Goal: Task Accomplishment & Management: Manage account settings

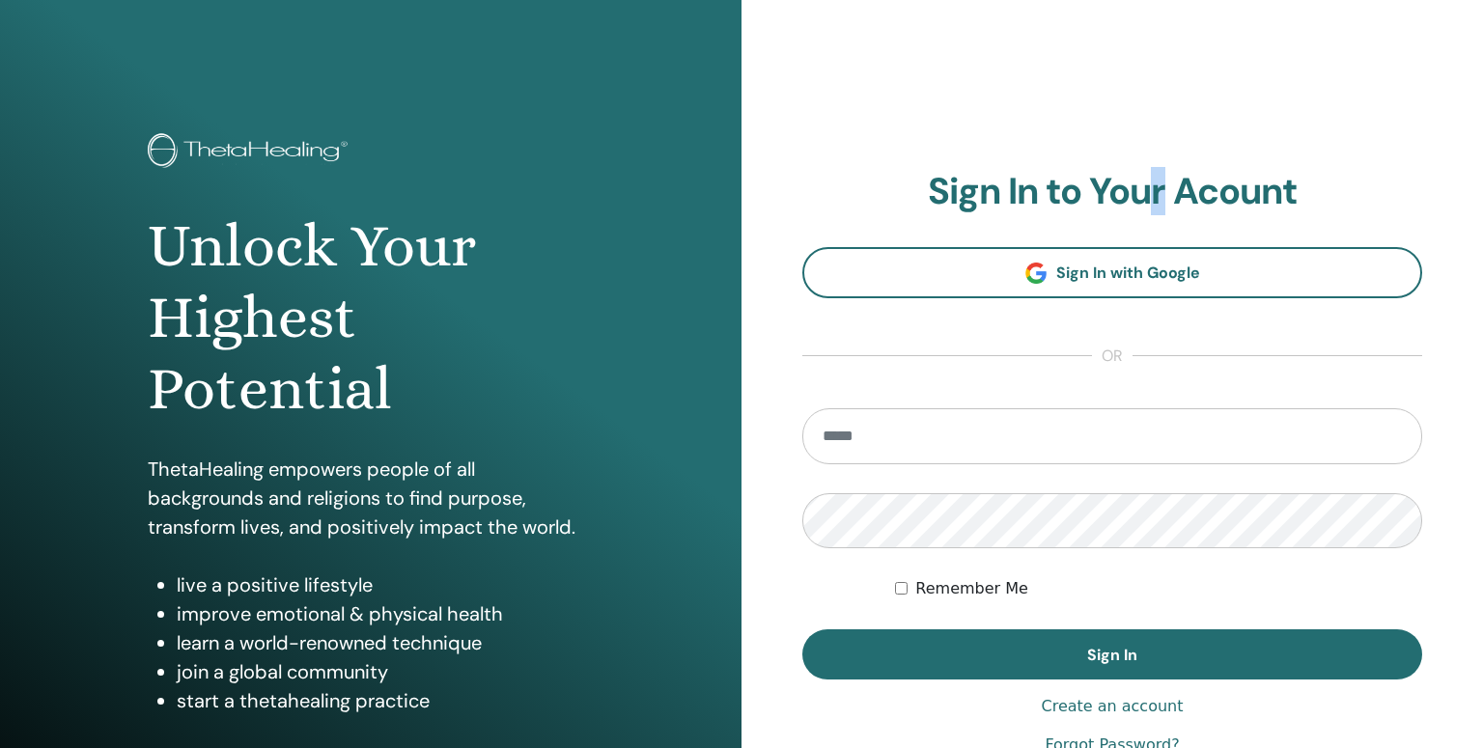
drag, startPoint x: 1159, startPoint y: 53, endPoint x: 1118, endPoint y: 33, distance: 45.3
click at [1159, 54] on div "**********" at bounding box center [1113, 463] width 742 height 927
click at [1220, 414] on input "email" at bounding box center [1112, 436] width 620 height 56
paste input "**********"
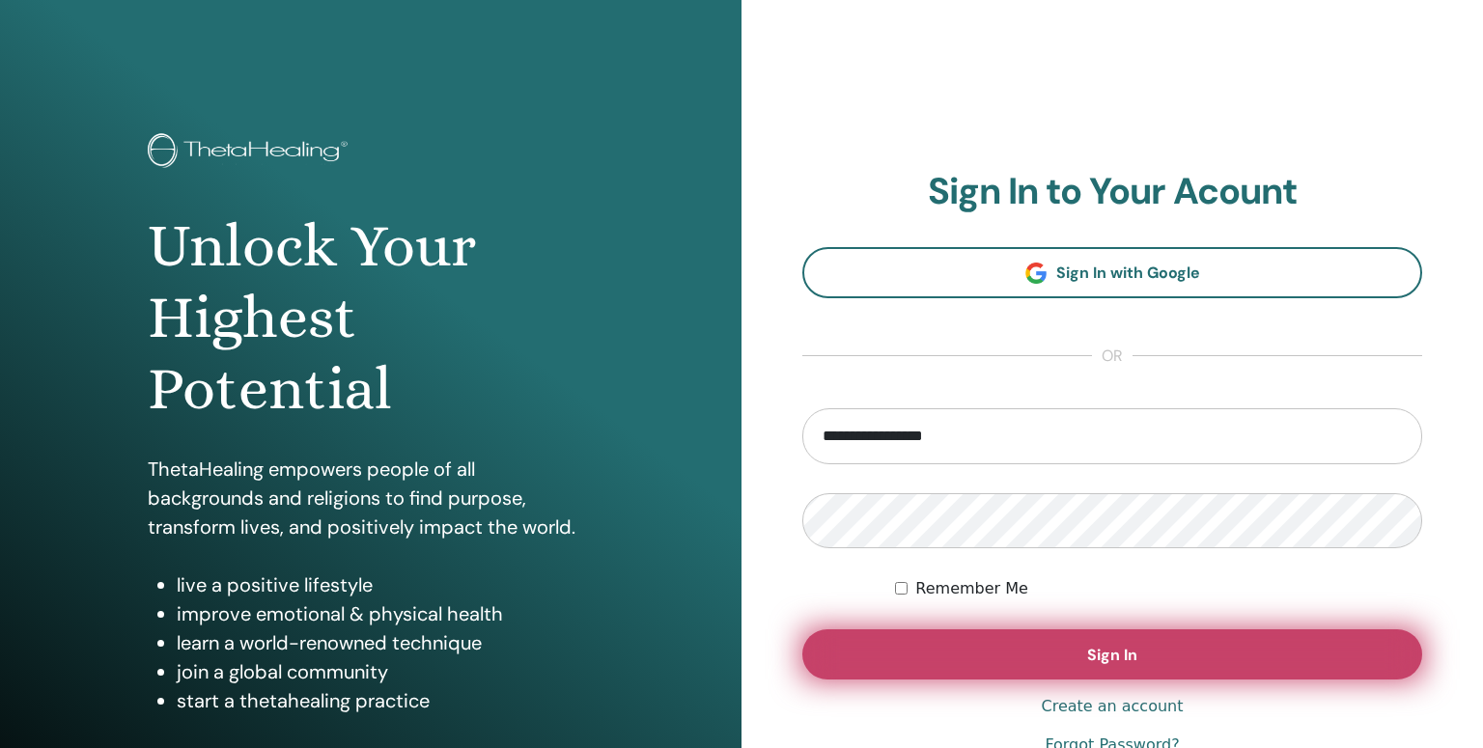
click at [978, 646] on button "Sign In" at bounding box center [1112, 655] width 620 height 50
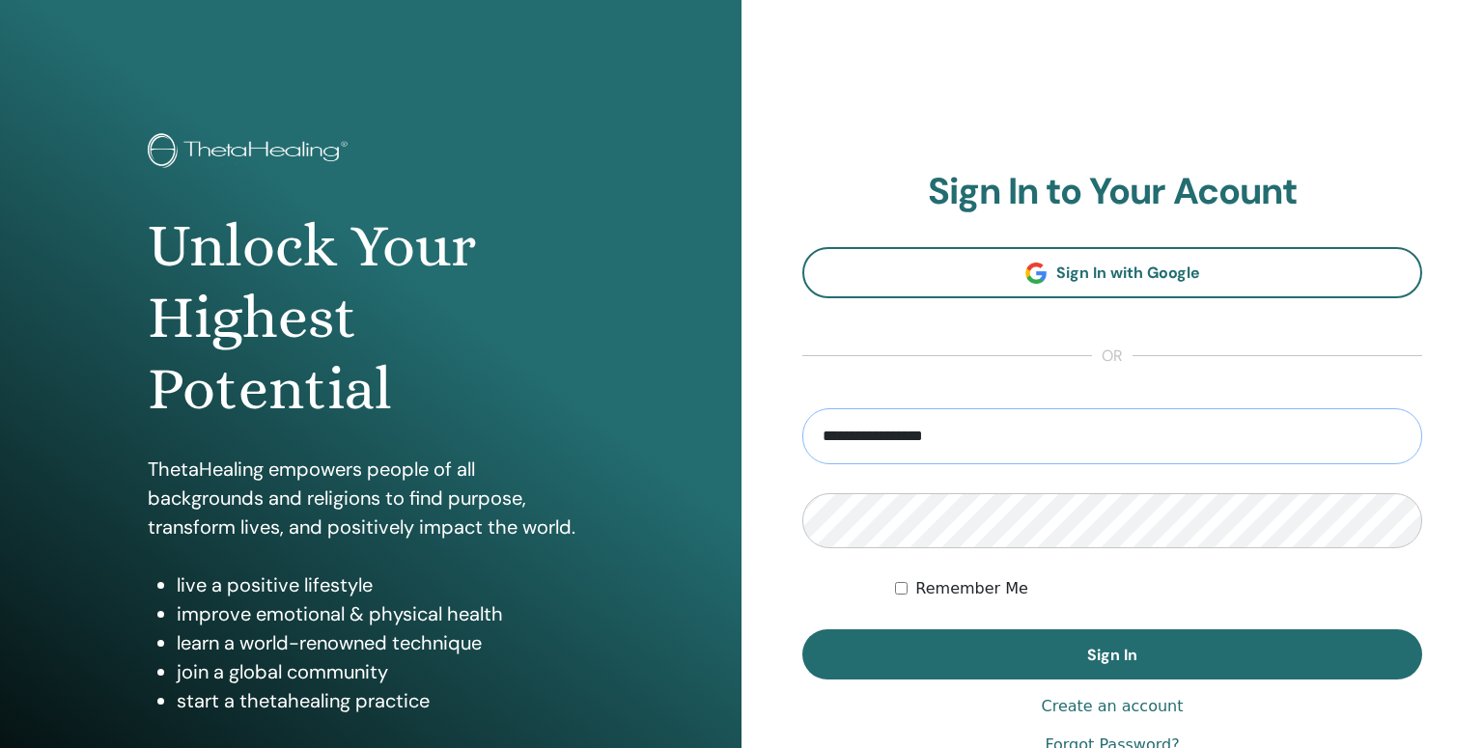
click at [918, 439] on input "**********" at bounding box center [1112, 436] width 620 height 56
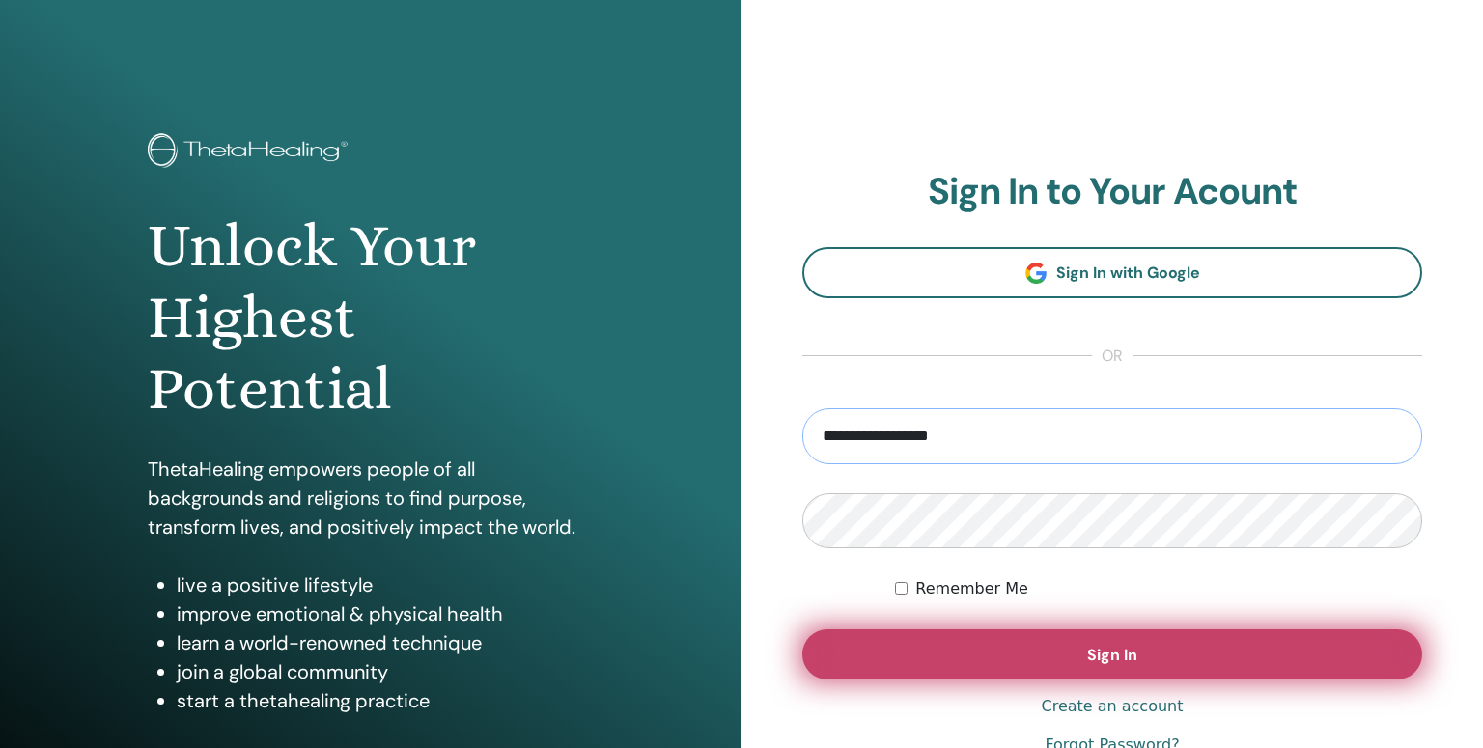
type input "**********"
click at [971, 652] on button "Sign In" at bounding box center [1112, 655] width 620 height 50
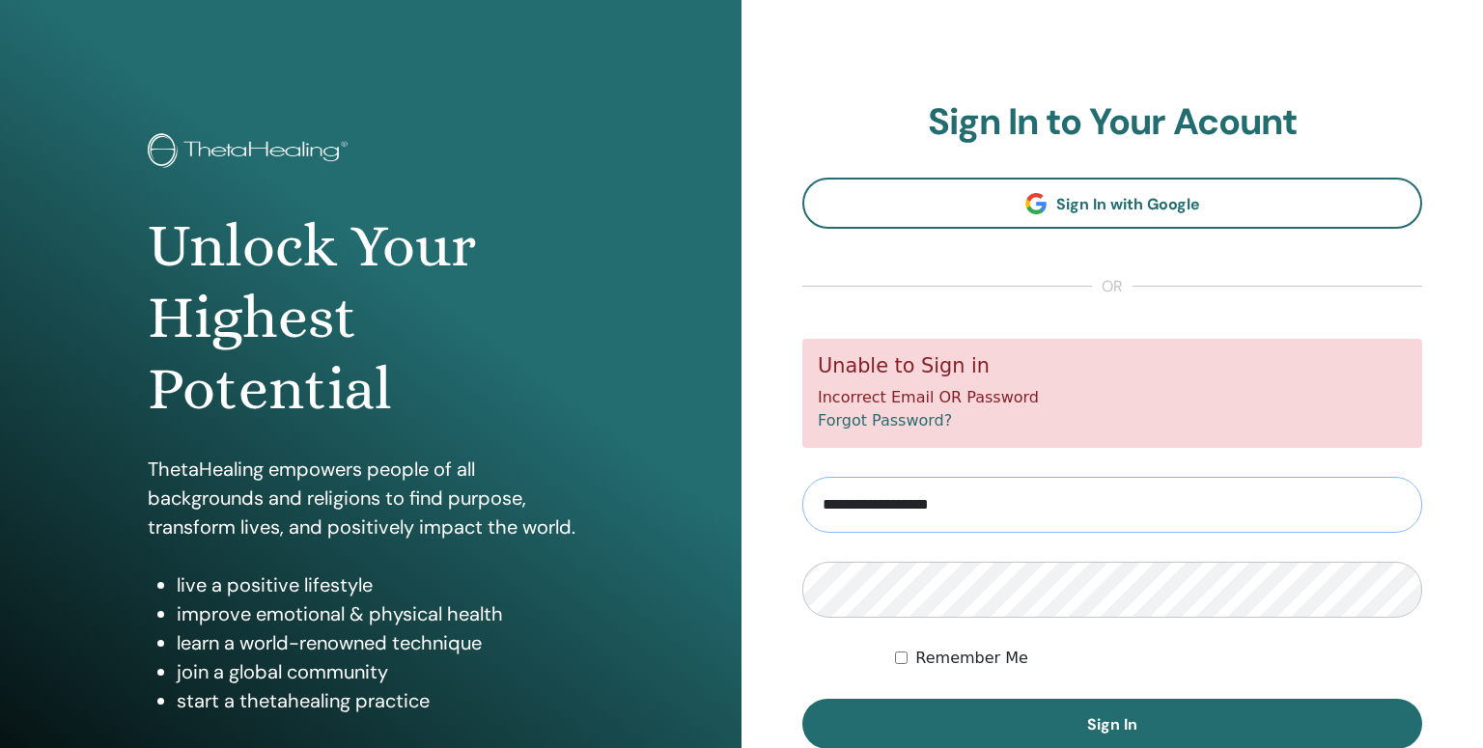
click at [1024, 516] on input "**********" at bounding box center [1112, 505] width 620 height 56
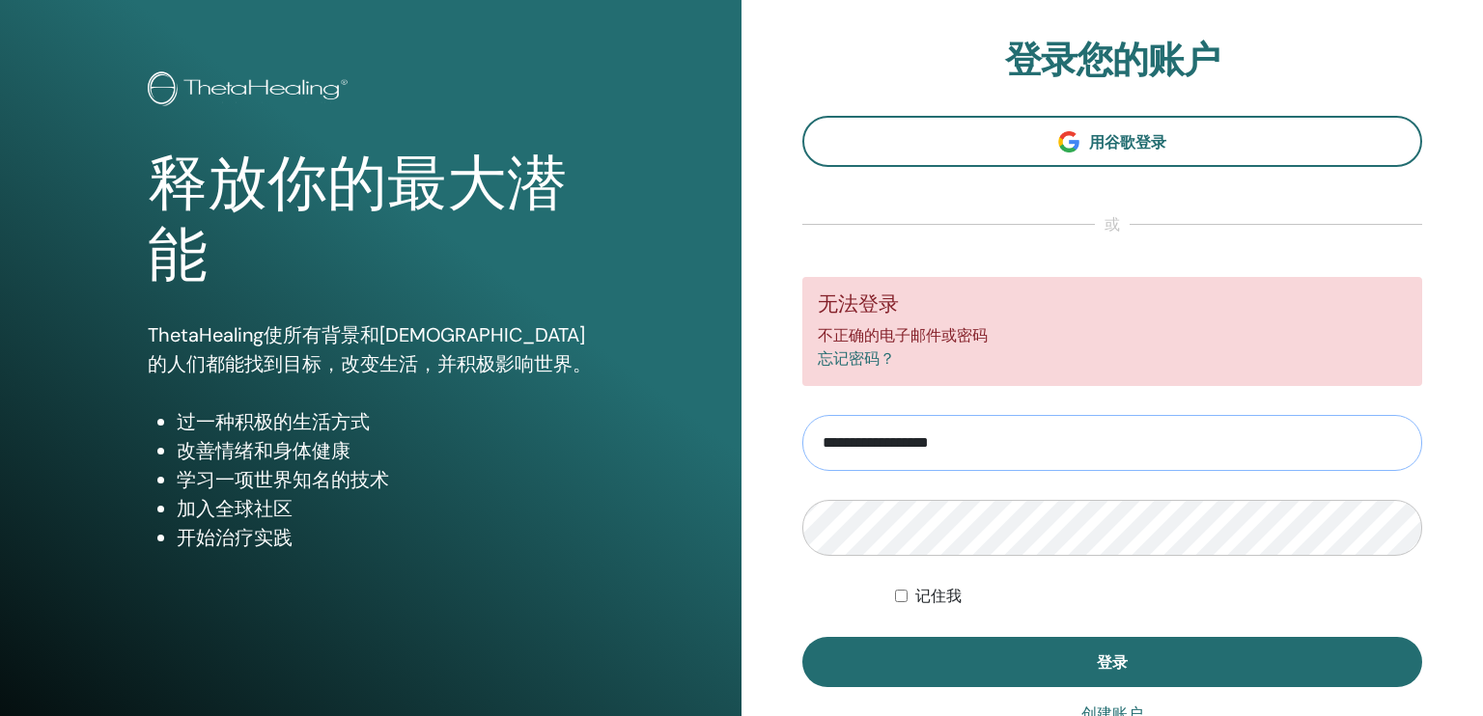
scroll to position [97, 0]
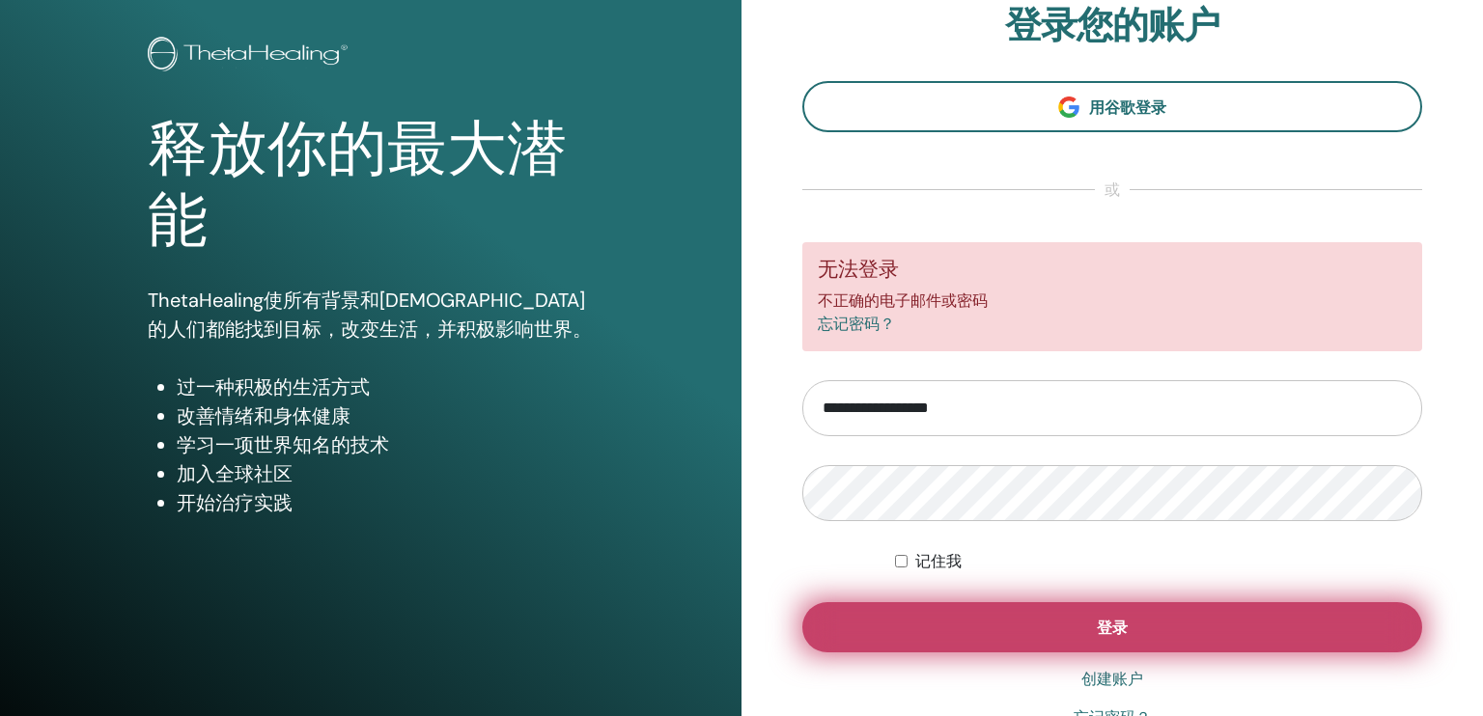
click at [901, 618] on button "登录" at bounding box center [1112, 628] width 620 height 50
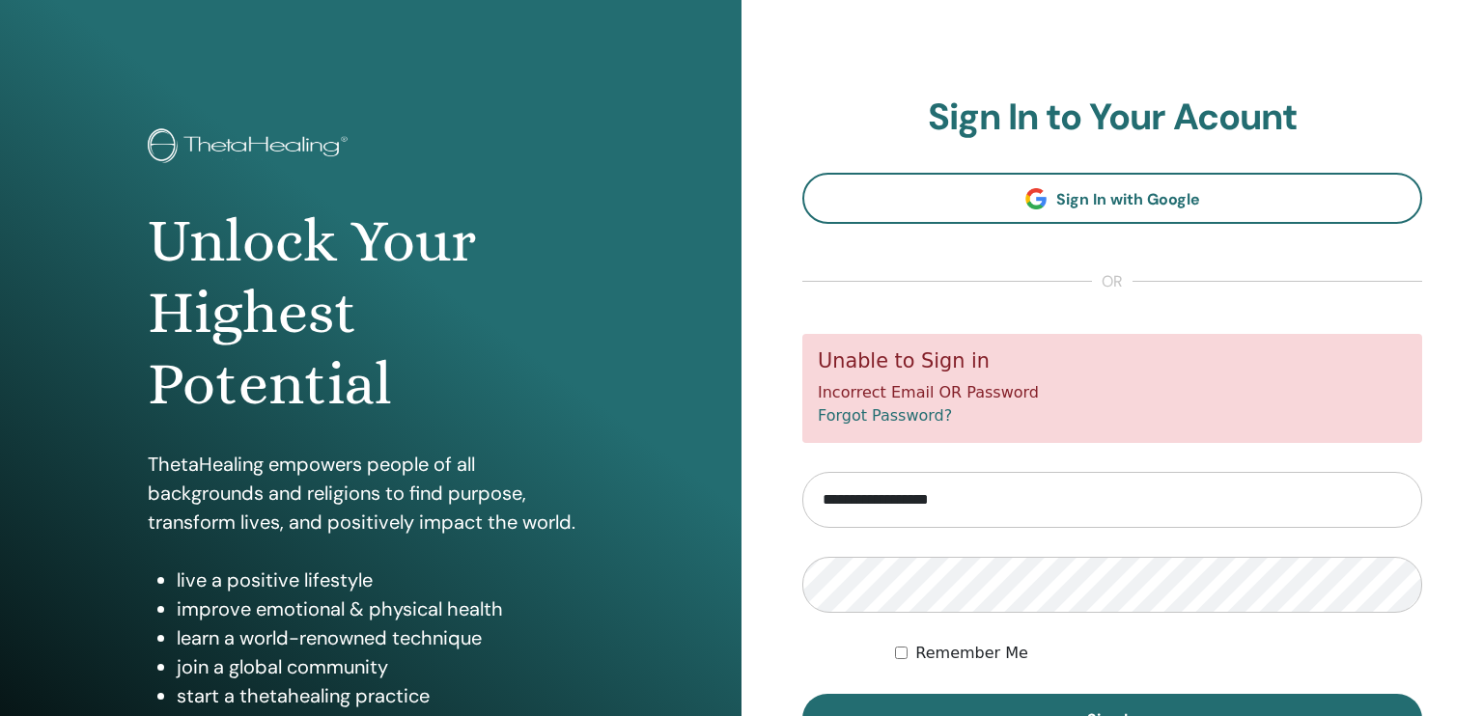
scroll to position [97, 0]
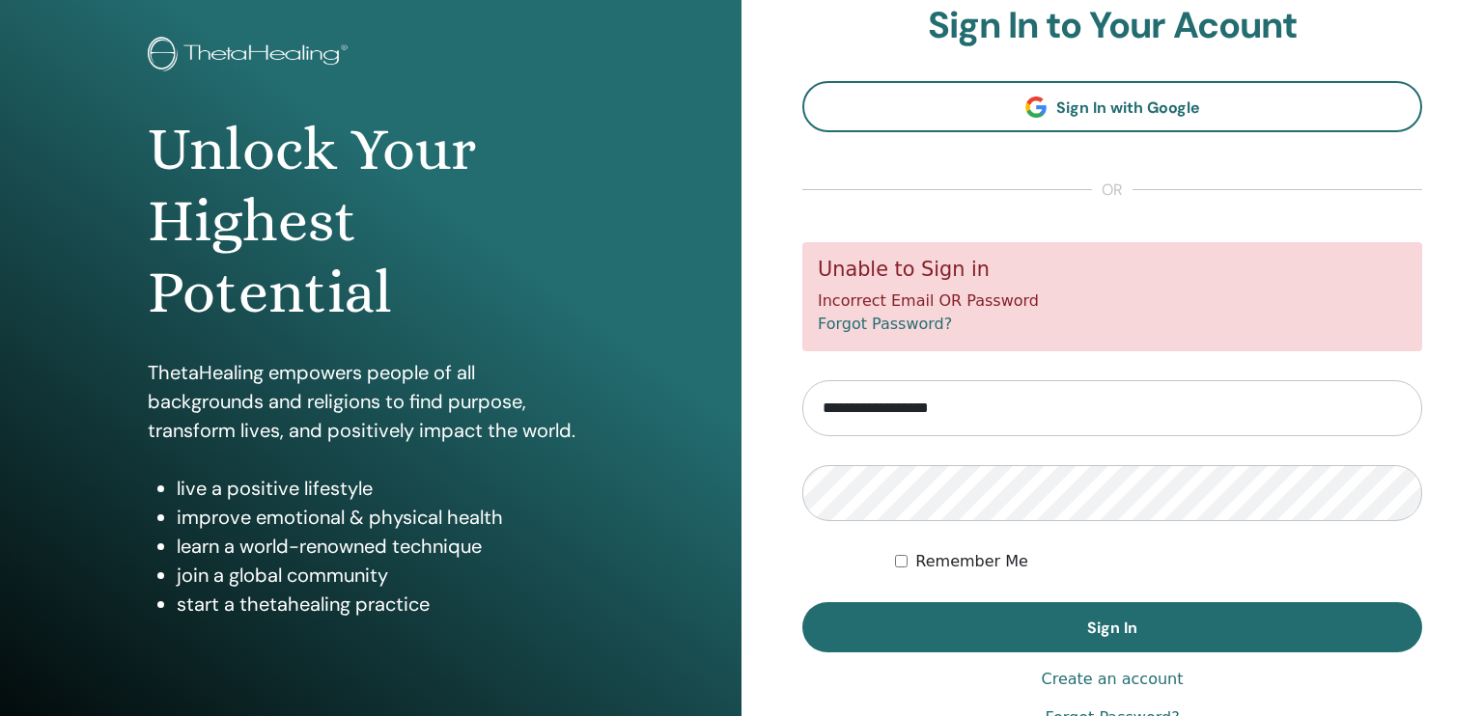
click at [908, 323] on link "Forgot Password?" at bounding box center [885, 324] width 134 height 18
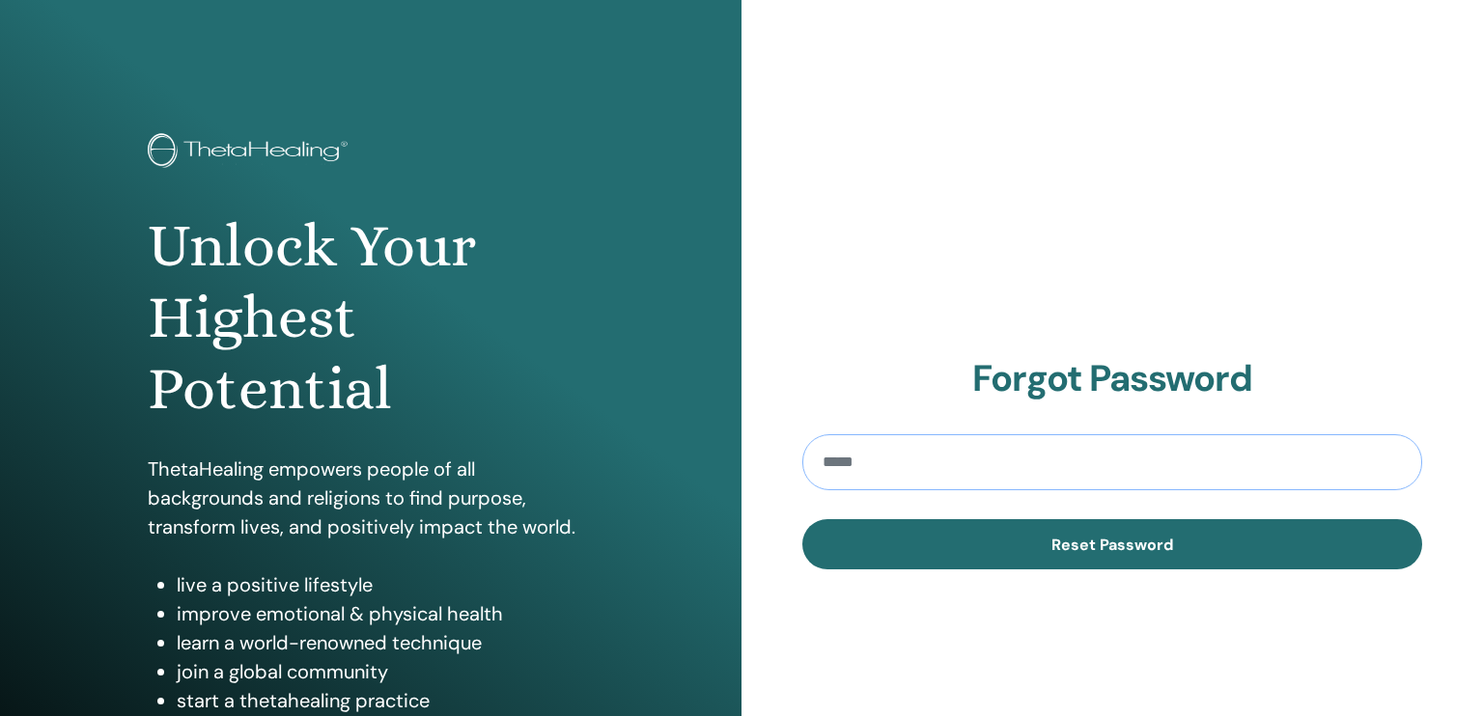
click at [998, 472] on input "email" at bounding box center [1112, 463] width 620 height 56
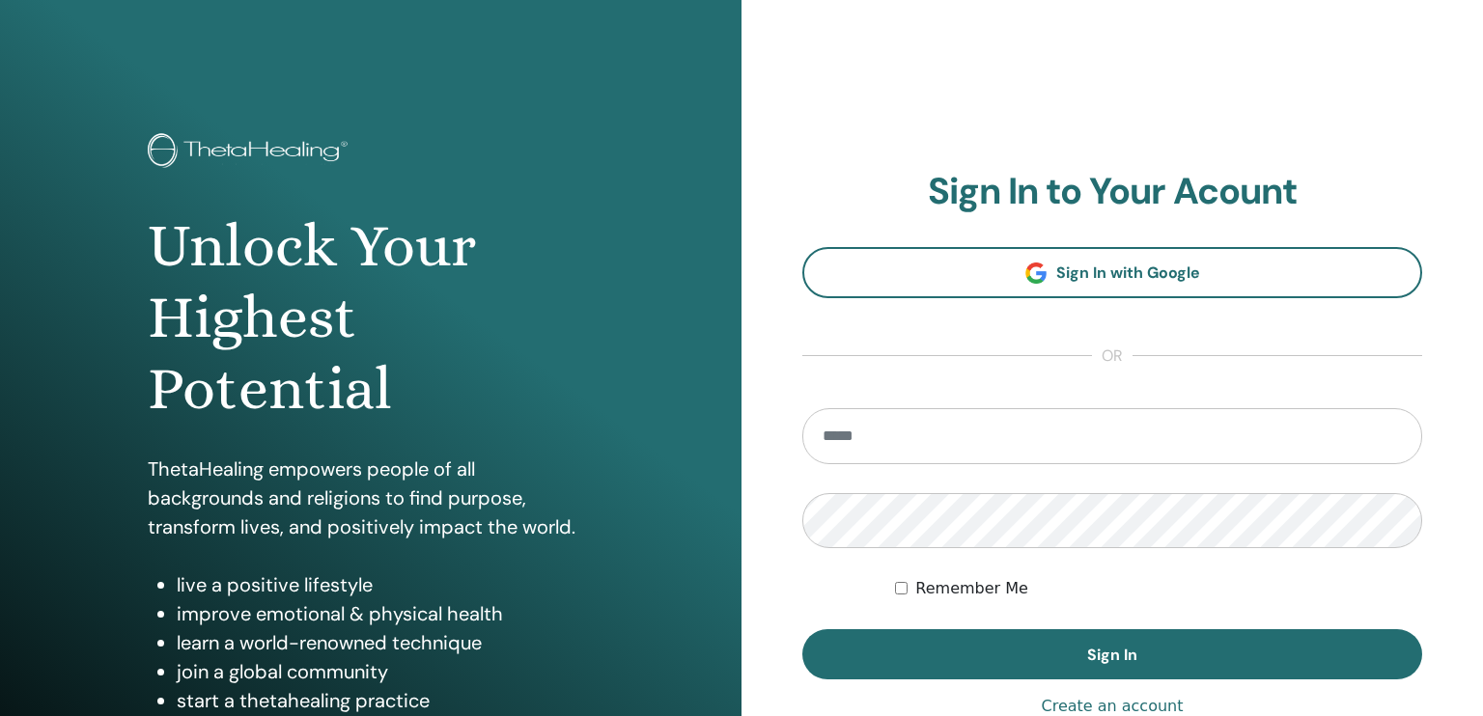
scroll to position [97, 0]
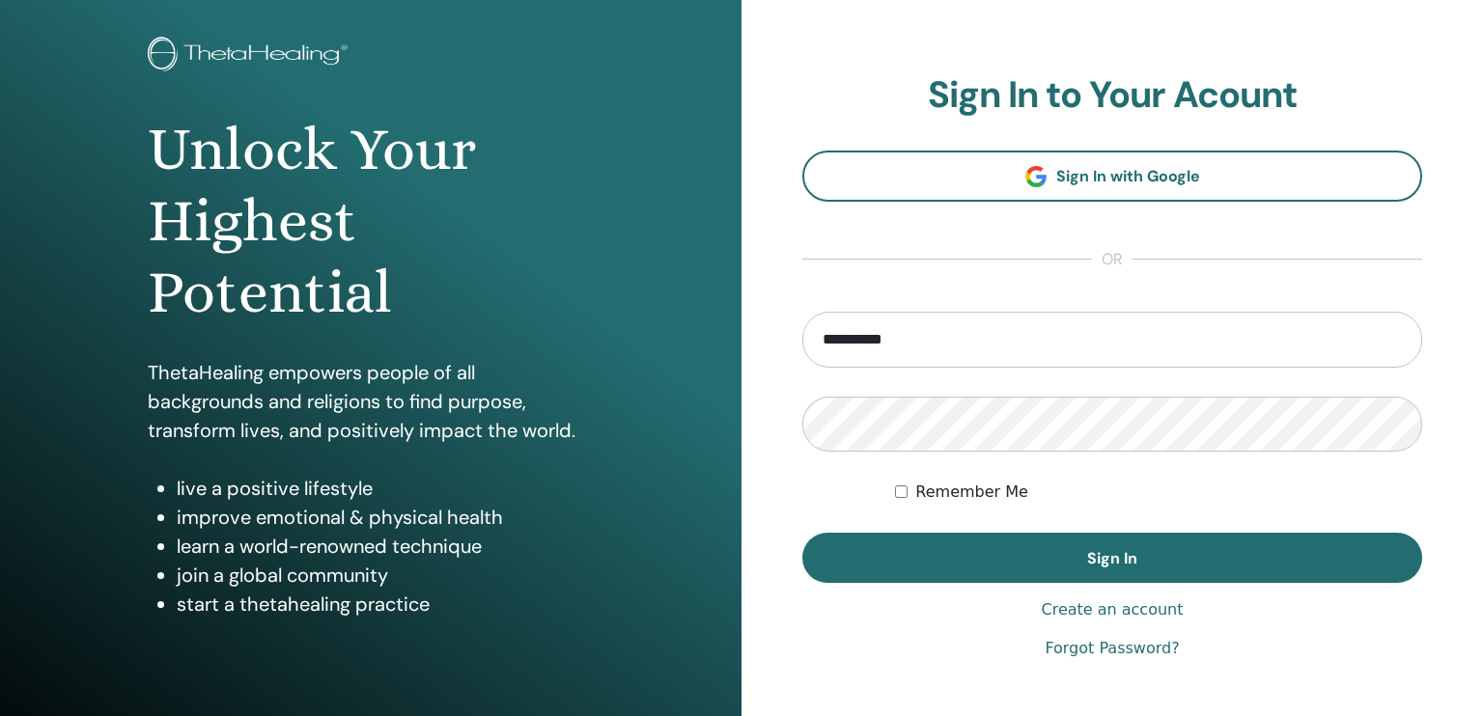
click at [930, 337] on input "**********" at bounding box center [1112, 340] width 620 height 56
type input "**********"
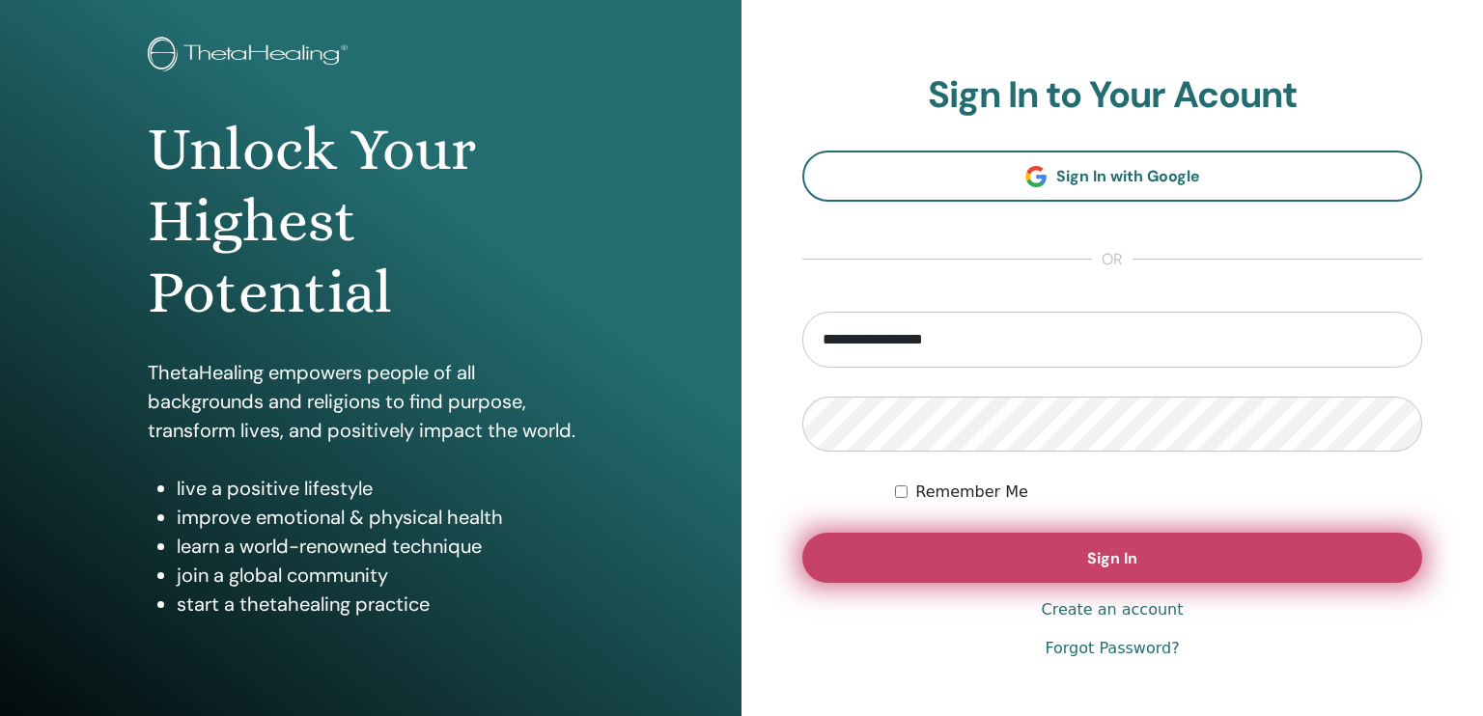
click at [1027, 551] on button "Sign In" at bounding box center [1112, 558] width 620 height 50
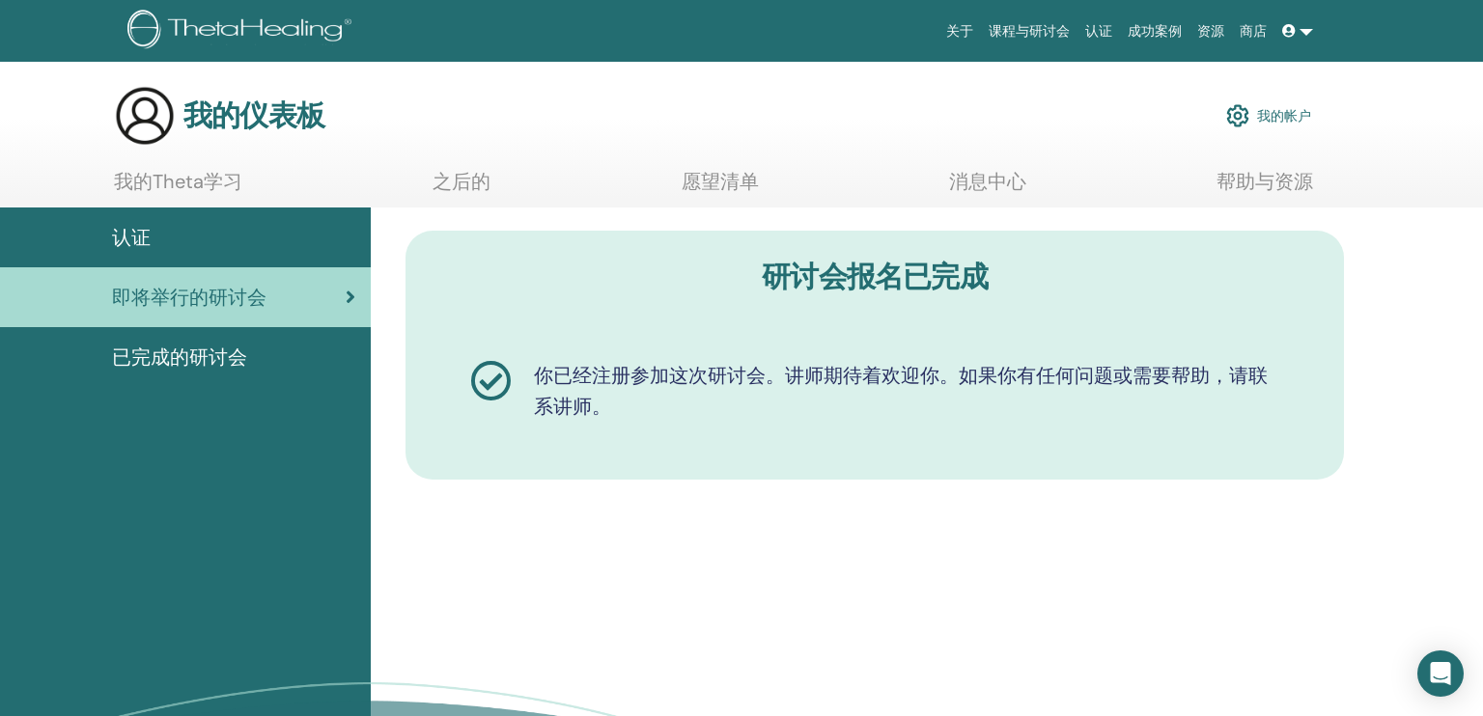
click at [202, 361] on span "已完成的研讨会" at bounding box center [179, 357] width 135 height 29
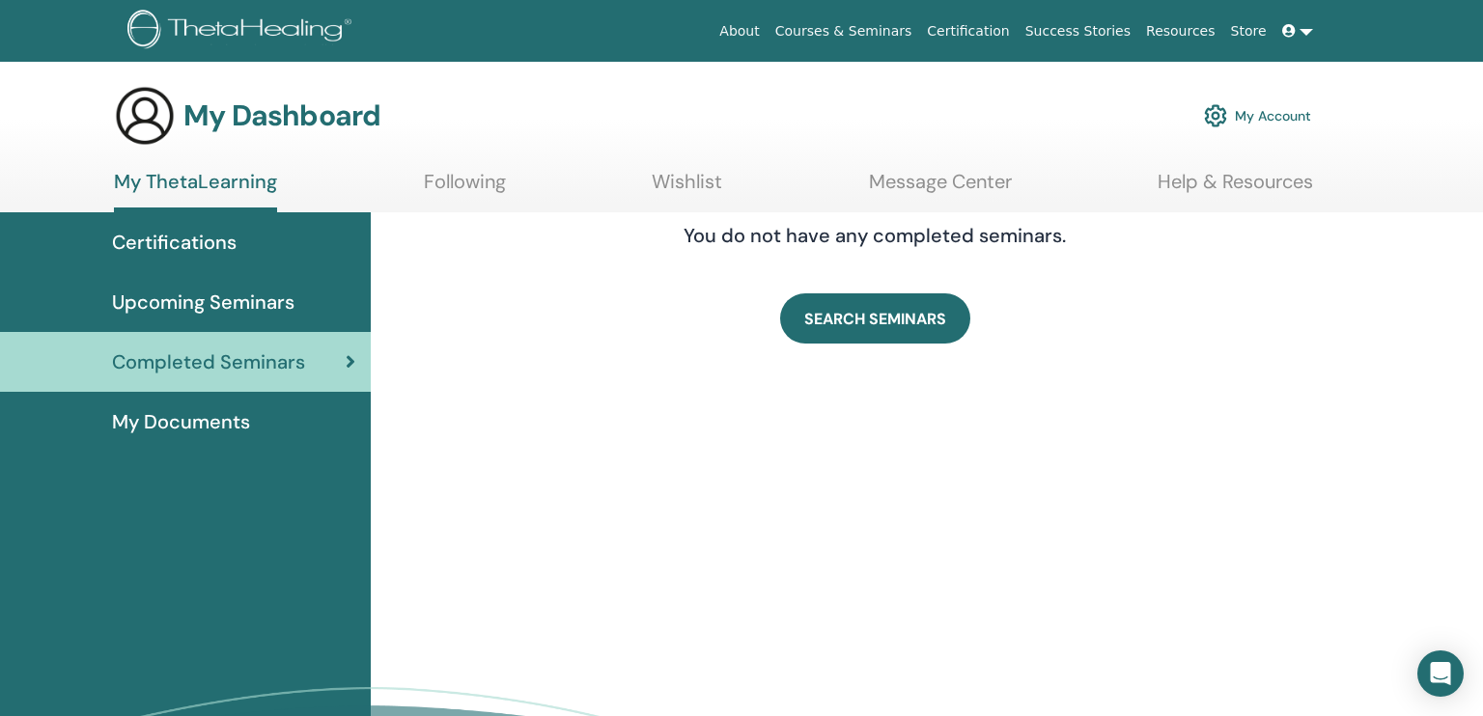
click at [1251, 24] on link "Store" at bounding box center [1248, 32] width 51 height 36
click at [1289, 31] on icon at bounding box center [1289, 31] width 14 height 14
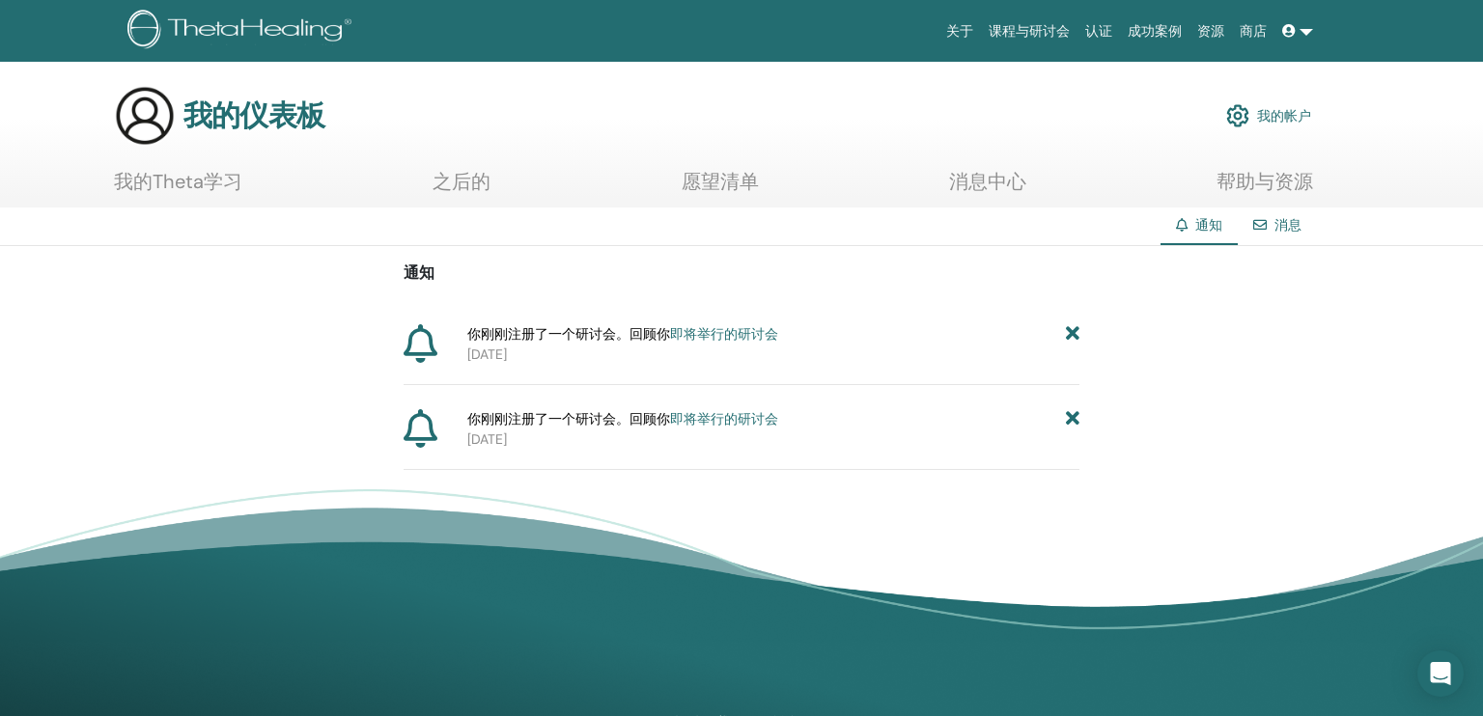
click at [727, 329] on link "即将举行的研讨会" at bounding box center [724, 333] width 108 height 17
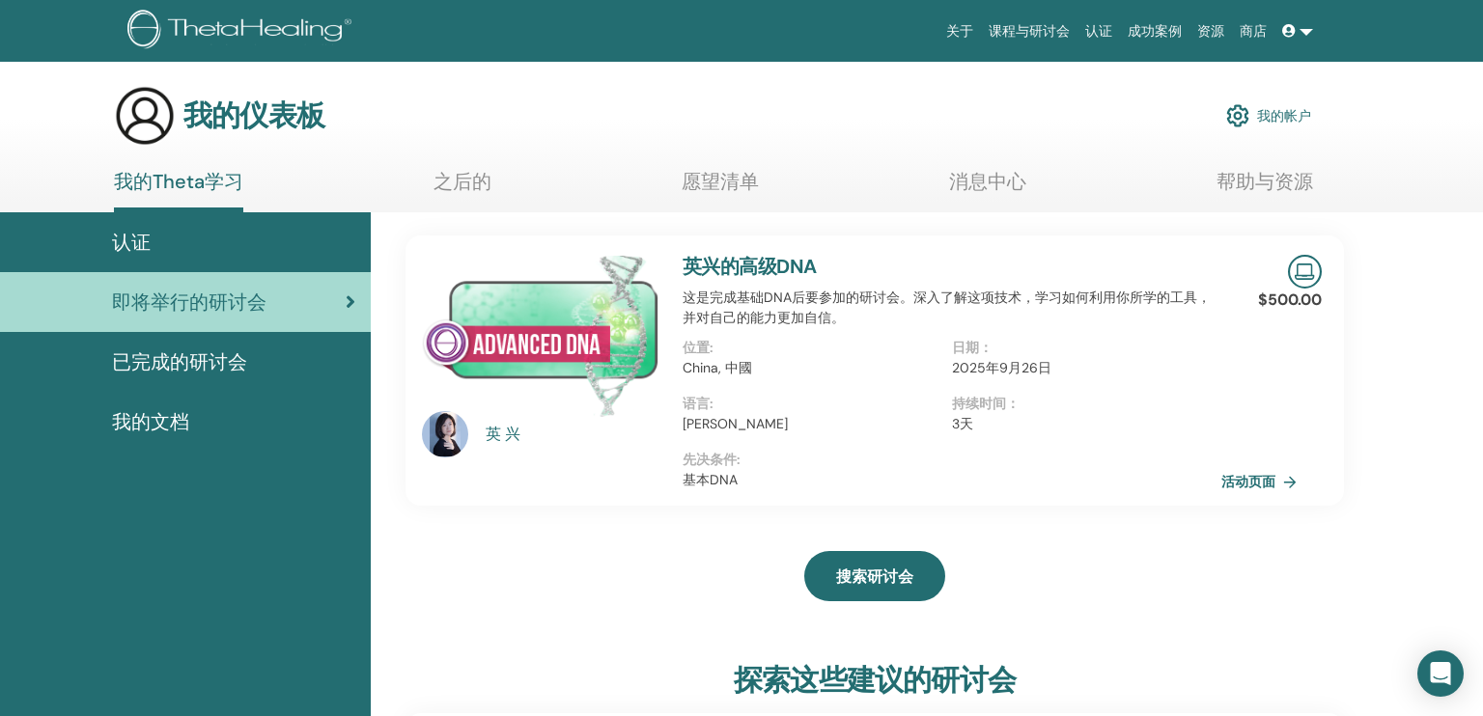
click at [1294, 32] on icon at bounding box center [1289, 31] width 14 height 14
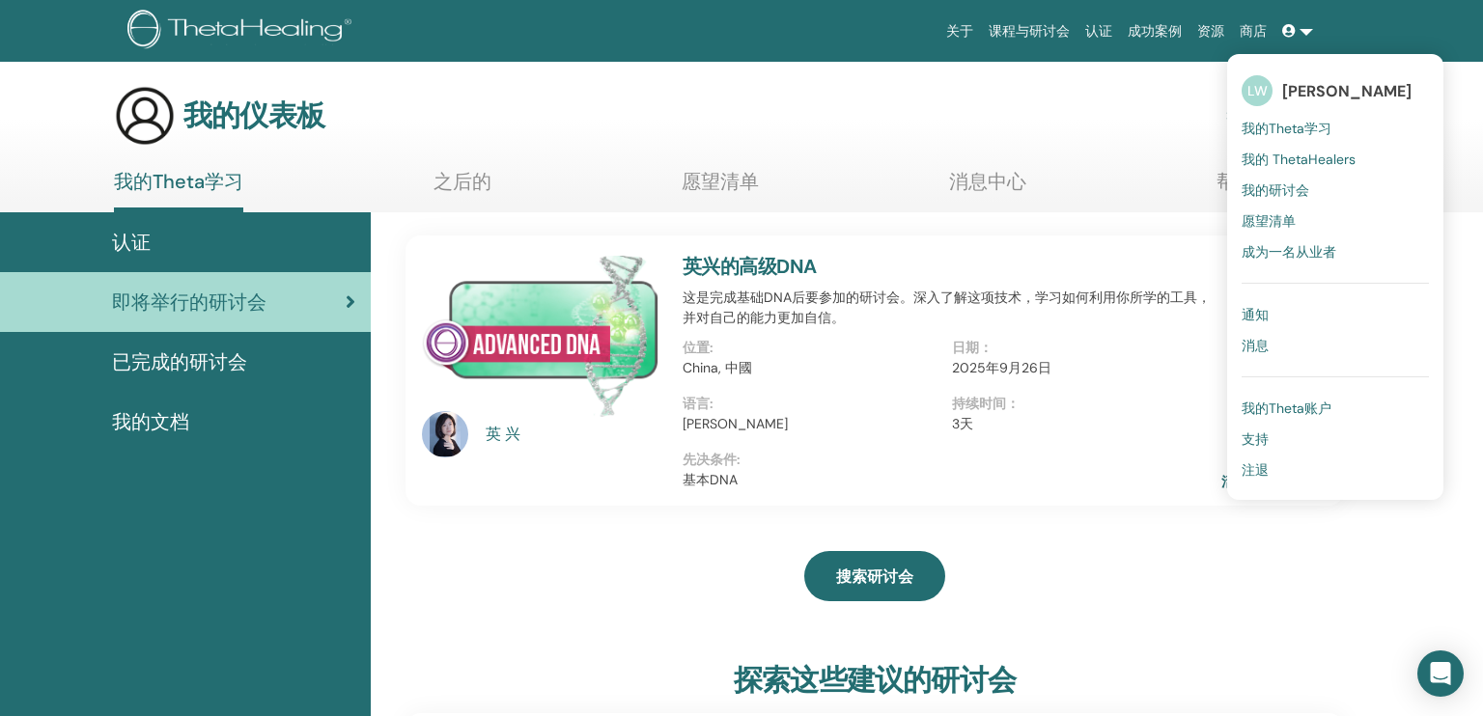
click at [1165, 466] on p "先决条件 :" at bounding box center [952, 460] width 539 height 20
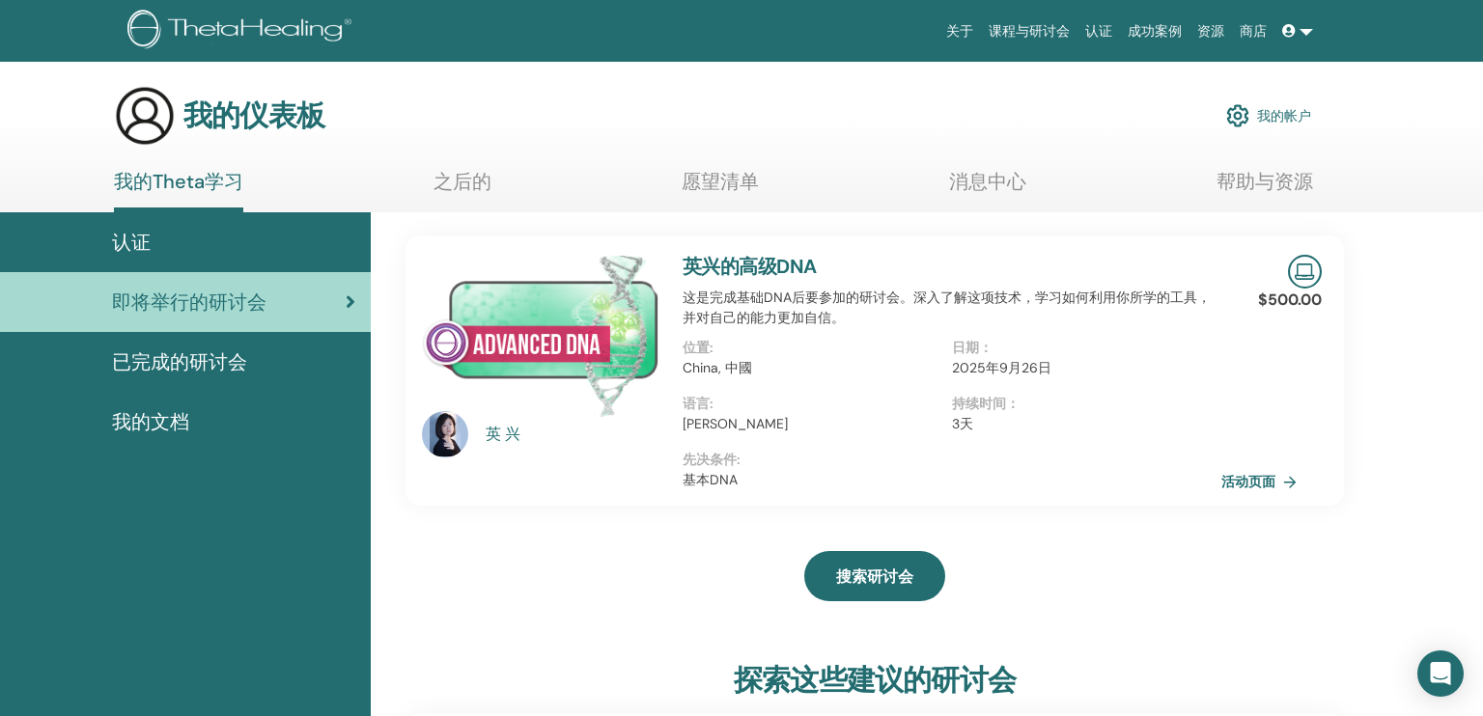
click at [151, 407] on span "我的文档" at bounding box center [150, 421] width 77 height 29
click at [151, 418] on span "我的文档" at bounding box center [150, 421] width 77 height 29
click at [156, 418] on span "我的文档" at bounding box center [150, 421] width 77 height 29
click at [168, 420] on span "我的文档" at bounding box center [150, 421] width 77 height 29
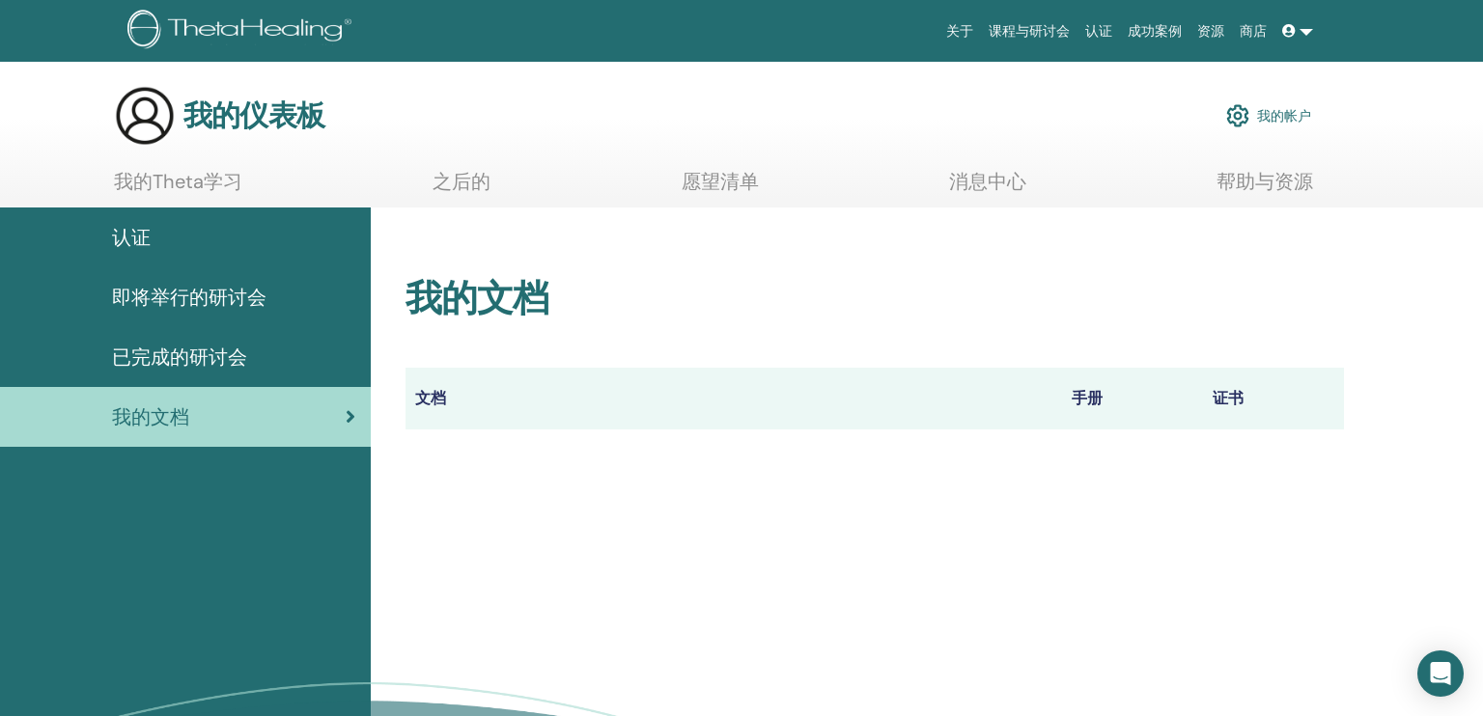
click at [980, 179] on link "消息中心" at bounding box center [987, 189] width 77 height 38
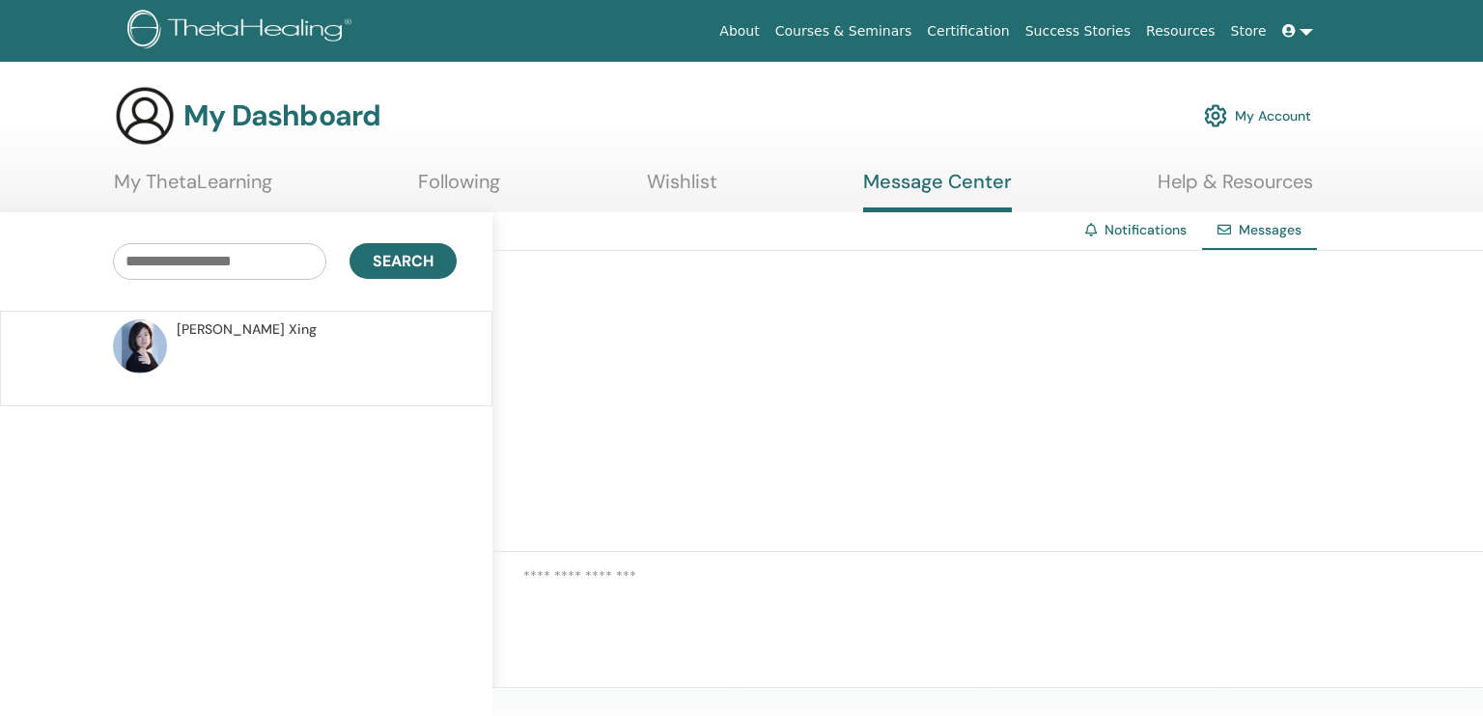
click at [1305, 33] on link at bounding box center [1298, 32] width 46 height 36
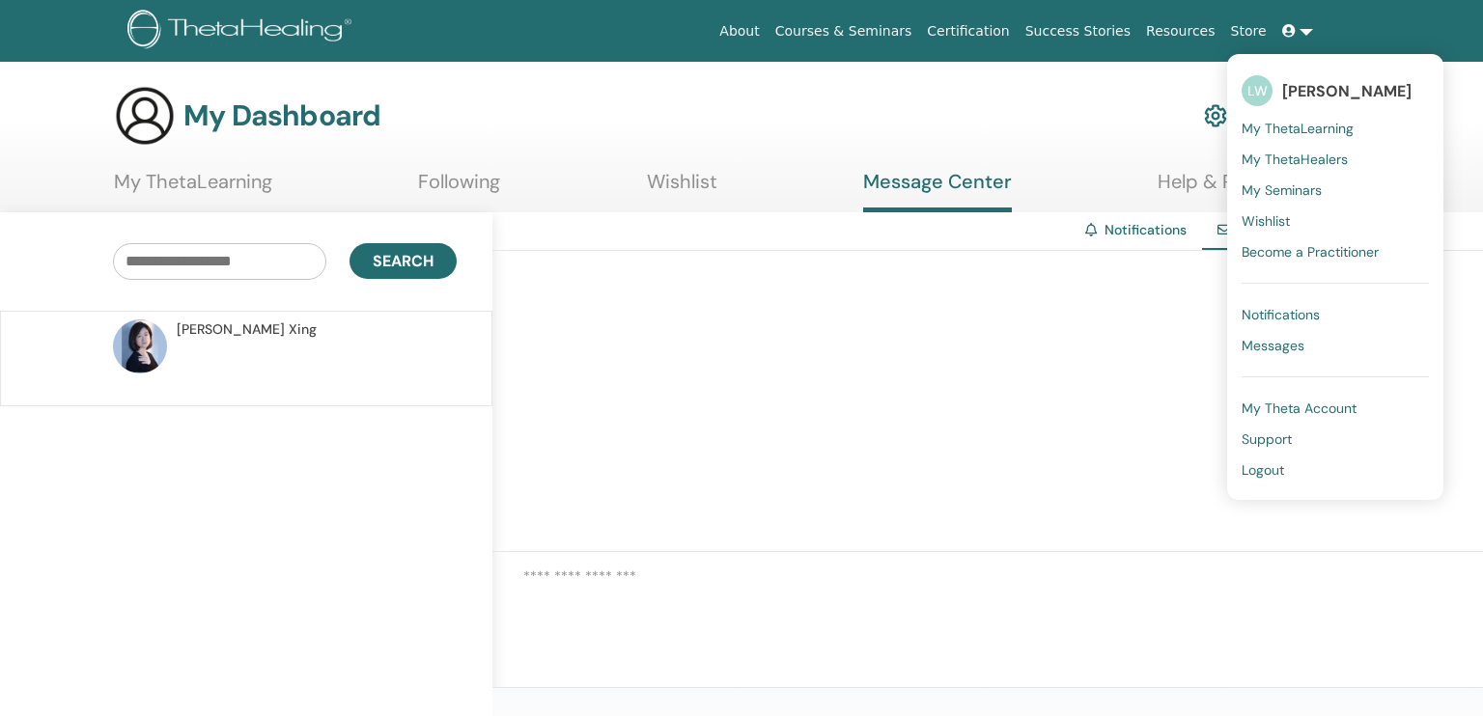
click at [1290, 86] on span "[PERSON_NAME]" at bounding box center [1346, 91] width 129 height 20
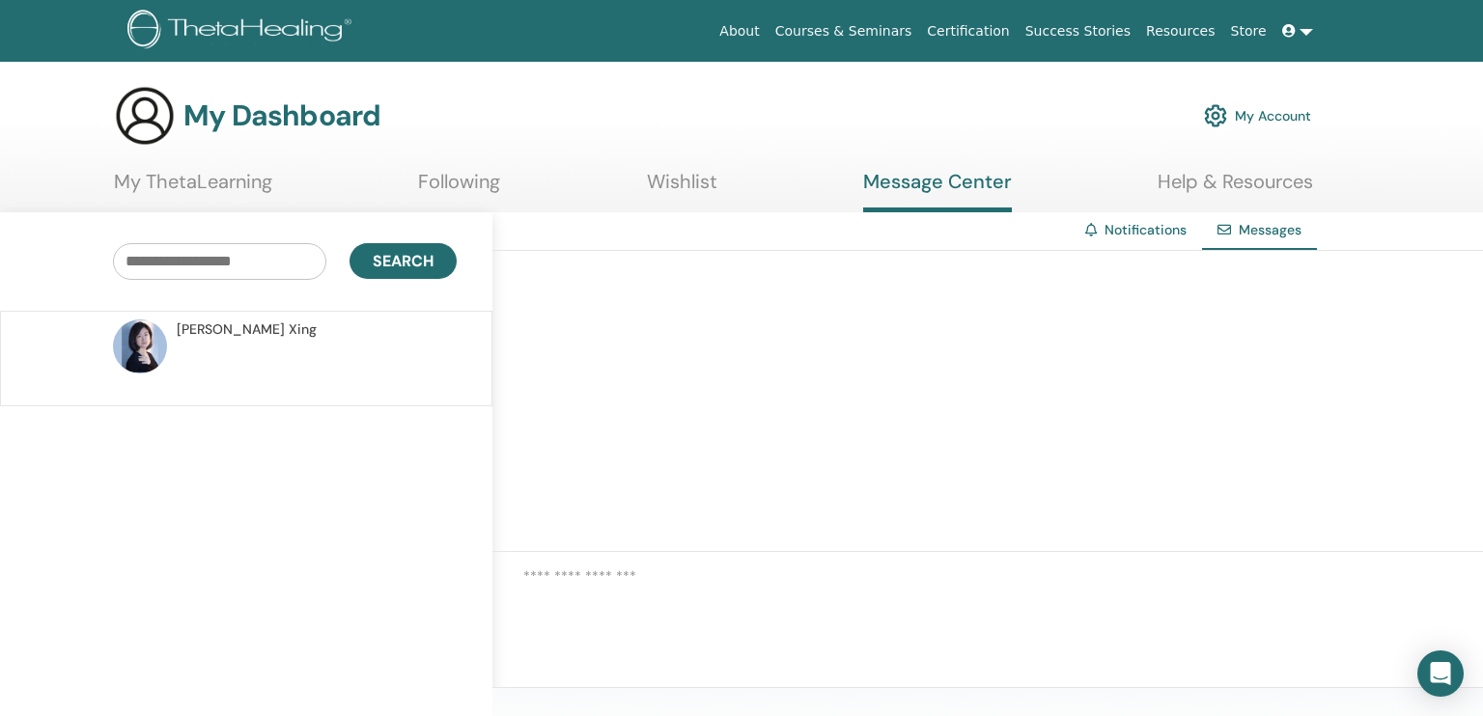
click at [1271, 34] on link "Store" at bounding box center [1248, 32] width 51 height 36
click at [1285, 26] on icon at bounding box center [1289, 31] width 14 height 14
drag, startPoint x: 1348, startPoint y: 0, endPoint x: 1446, endPoint y: 135, distance: 167.3
click at [1446, 135] on div "My Dashboard My Account" at bounding box center [776, 116] width 1416 height 62
click at [1300, 34] on span at bounding box center [1290, 30] width 17 height 15
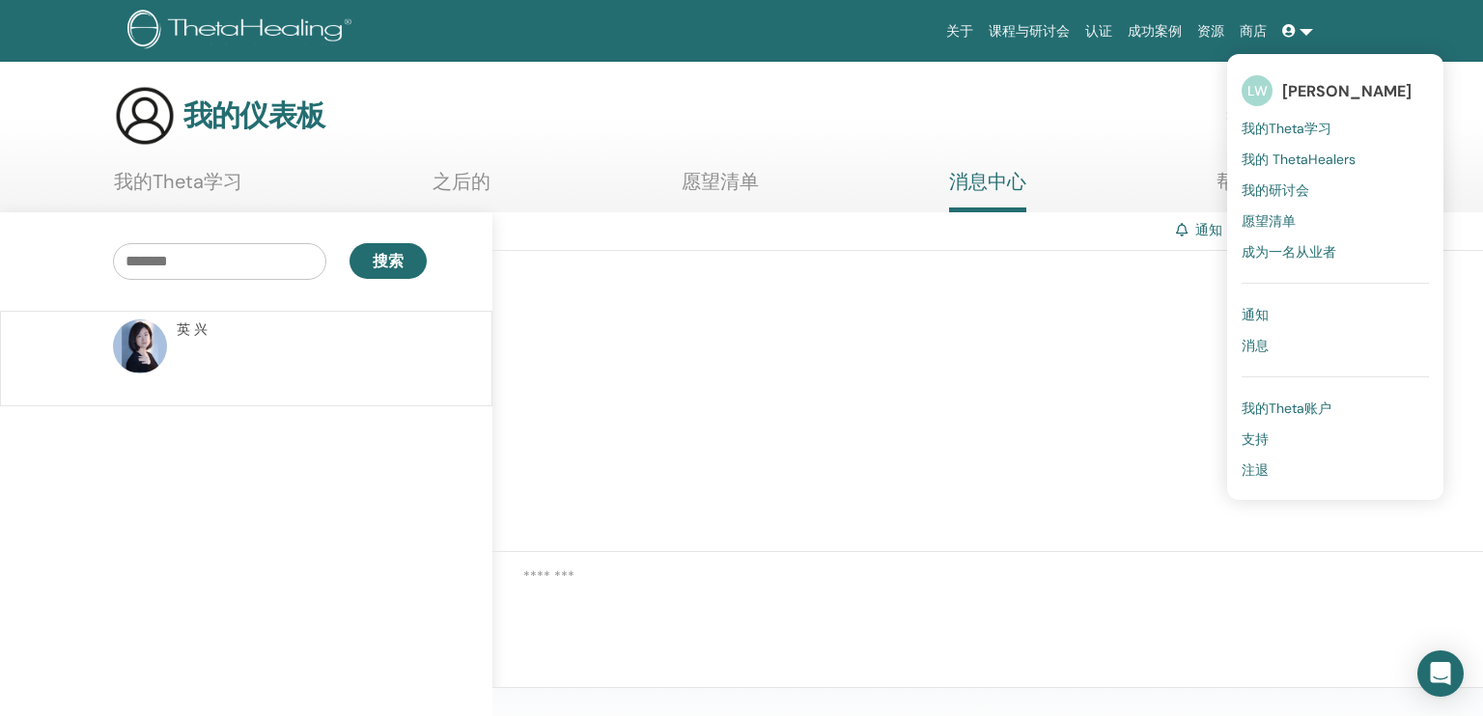
click at [1271, 405] on span "我的Theta账户" at bounding box center [1287, 408] width 90 height 17
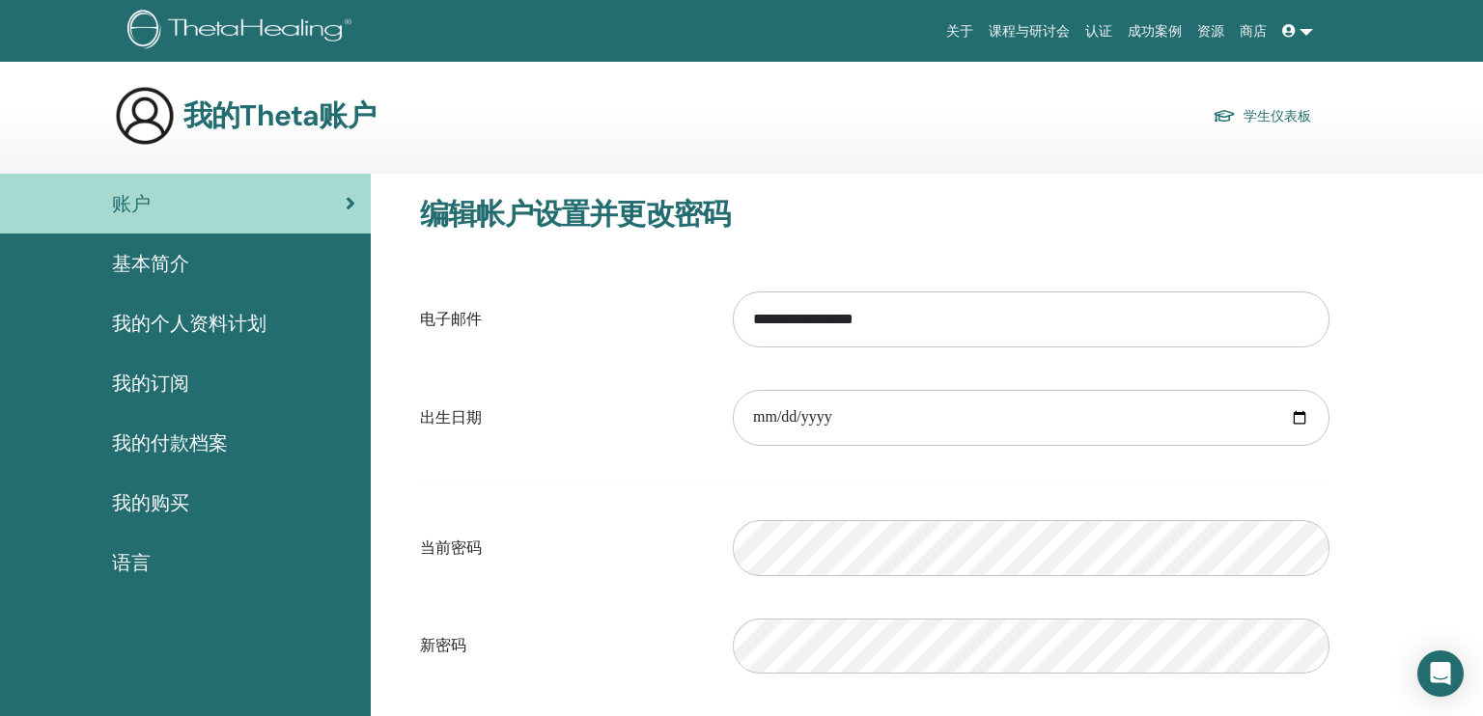
click at [177, 263] on span "基本简介" at bounding box center [150, 263] width 77 height 29
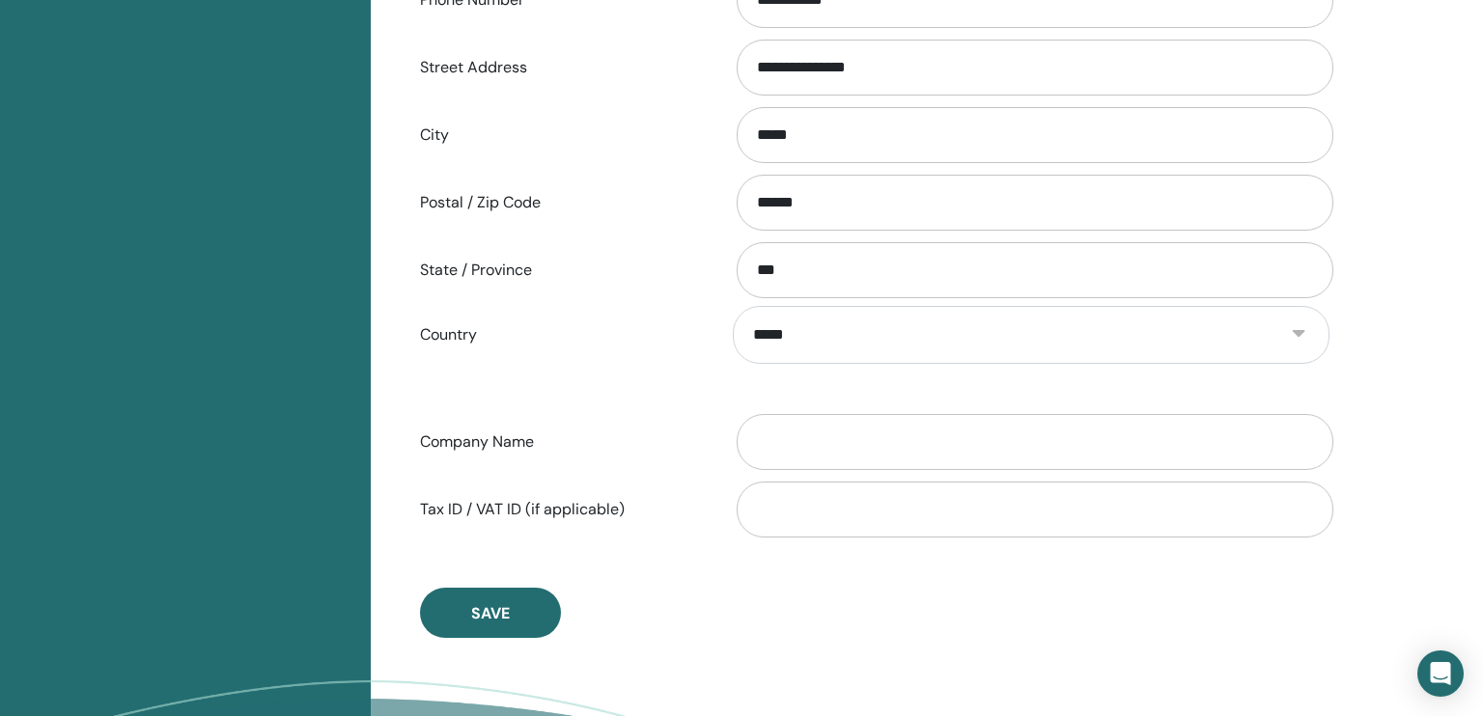
scroll to position [707, 0]
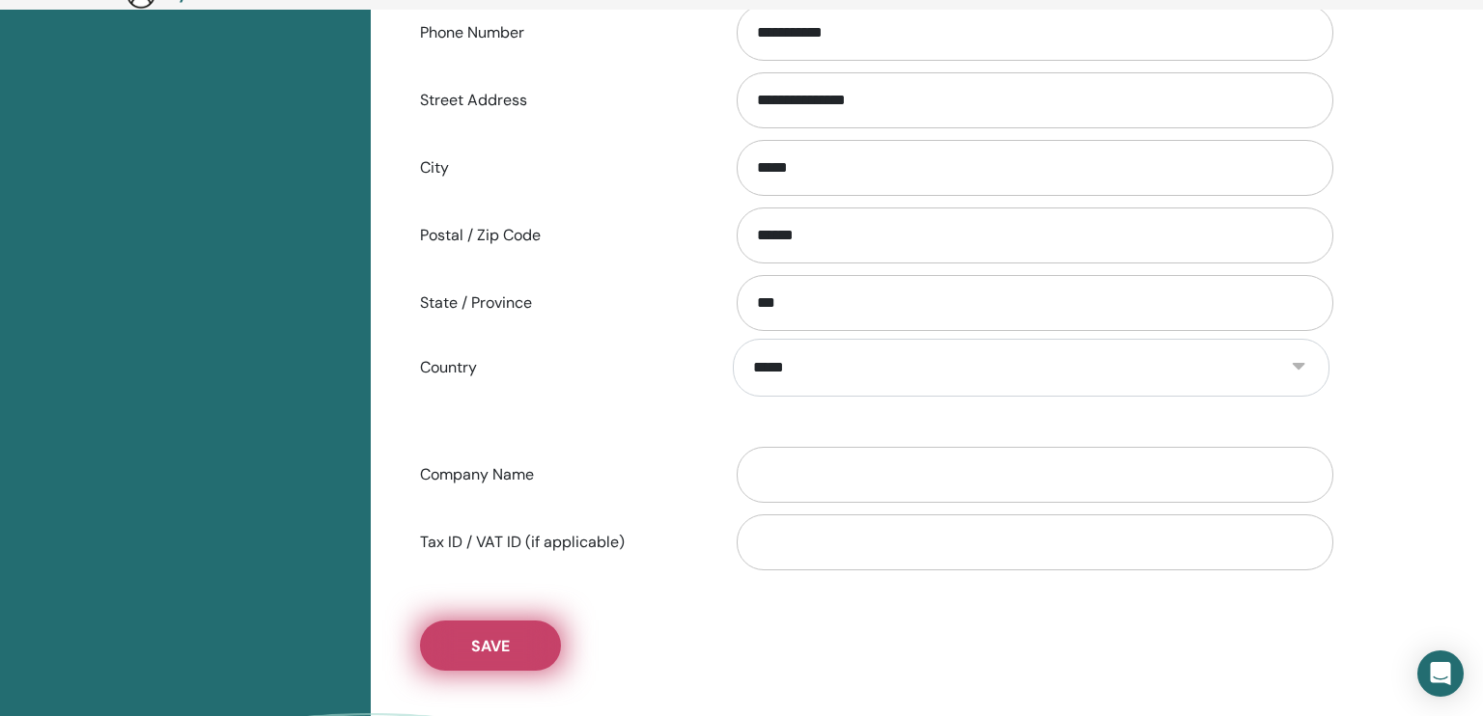
click at [527, 643] on button "Save" at bounding box center [490, 646] width 141 height 50
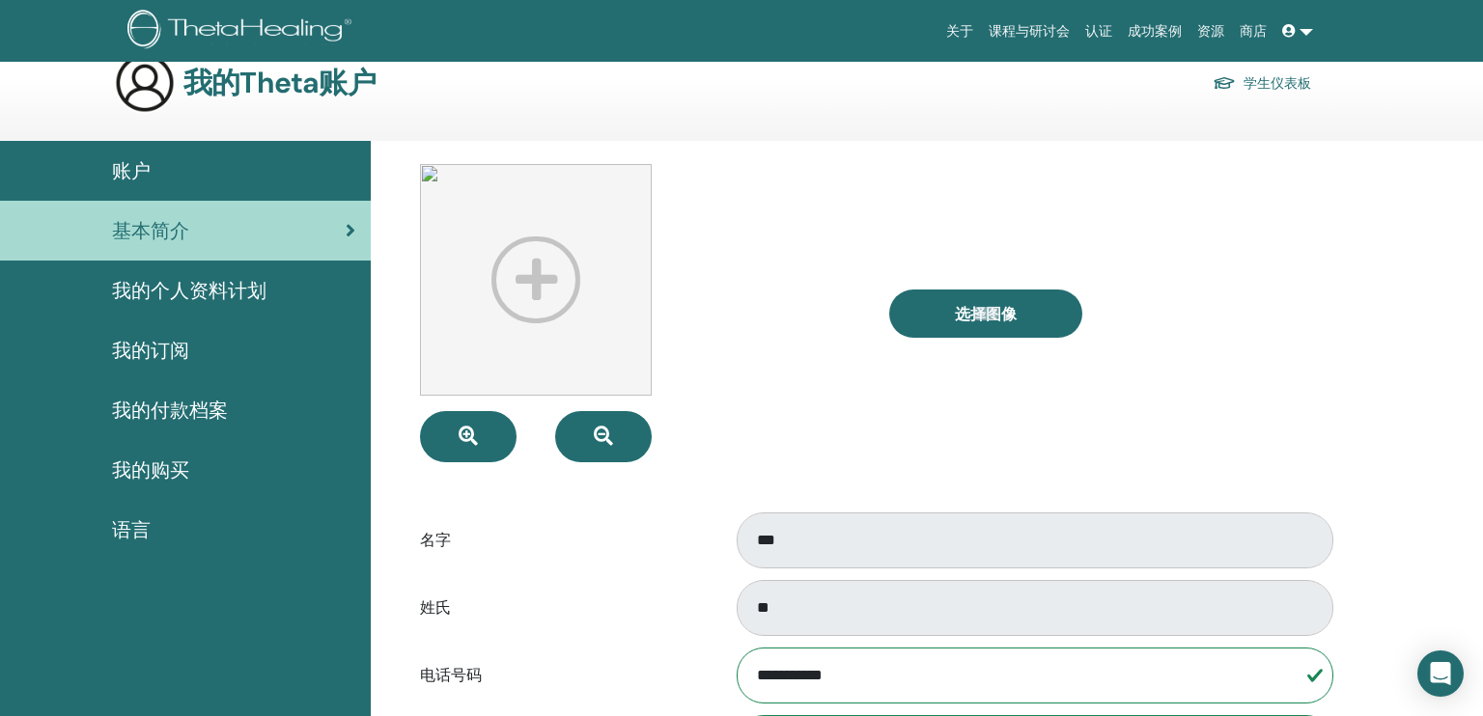
scroll to position [0, 0]
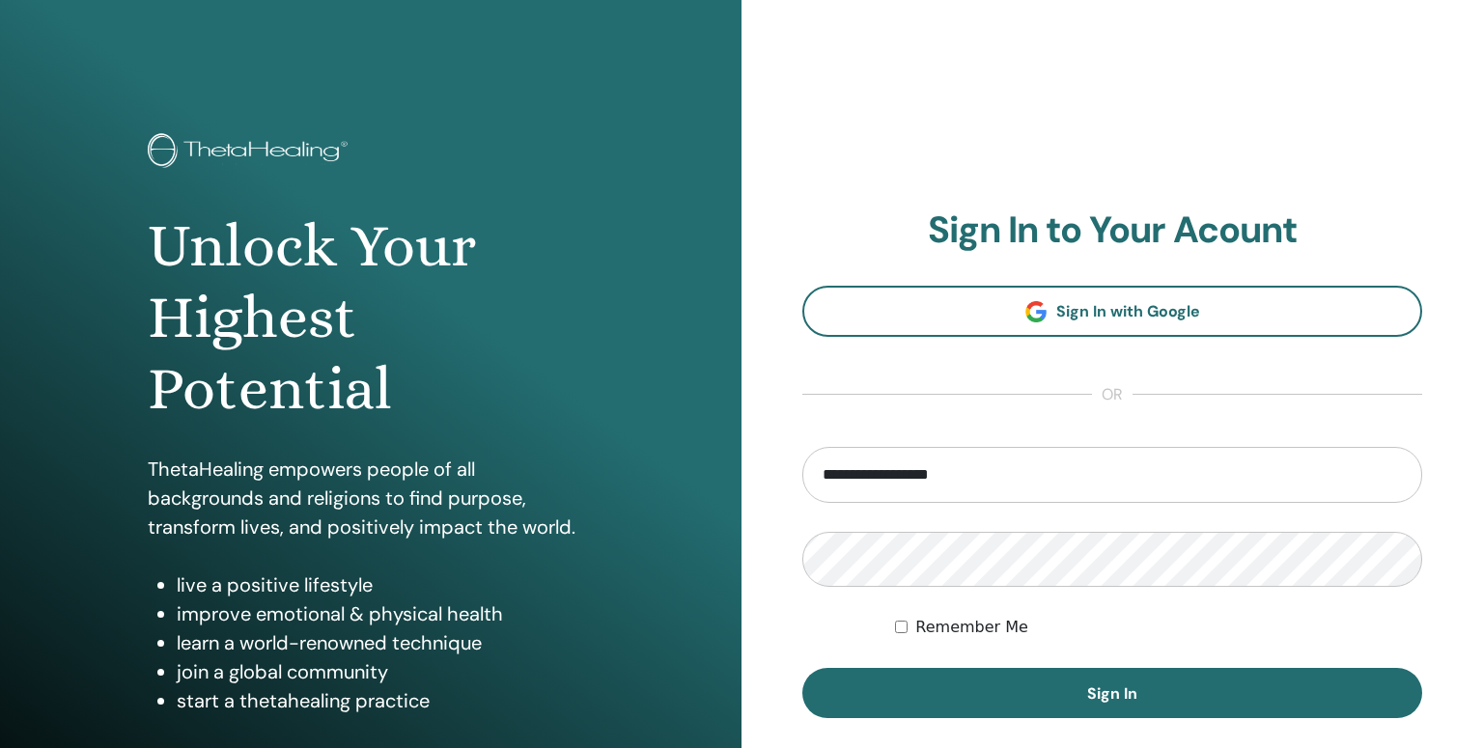
type input "**********"
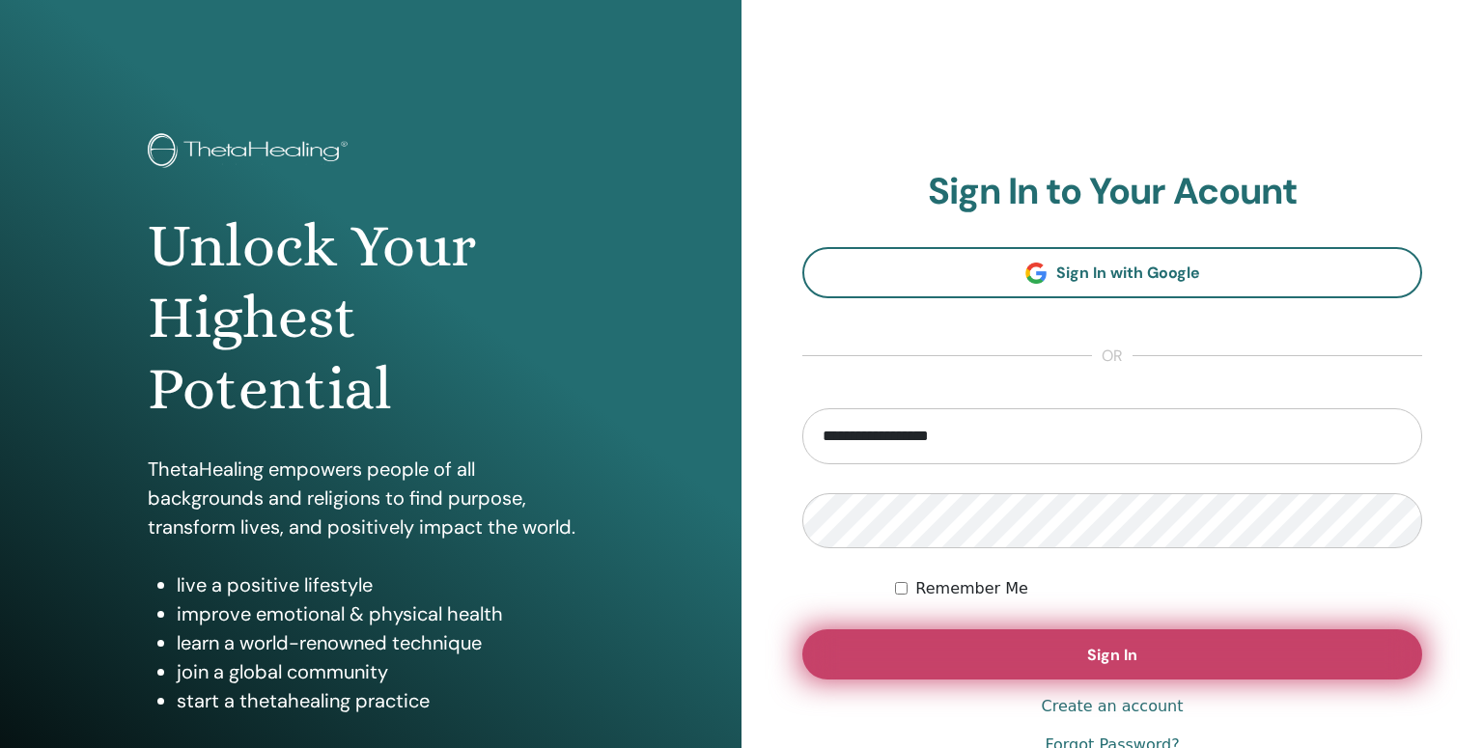
click at [931, 642] on button "Sign In" at bounding box center [1112, 655] width 620 height 50
